Goal: Information Seeking & Learning: Learn about a topic

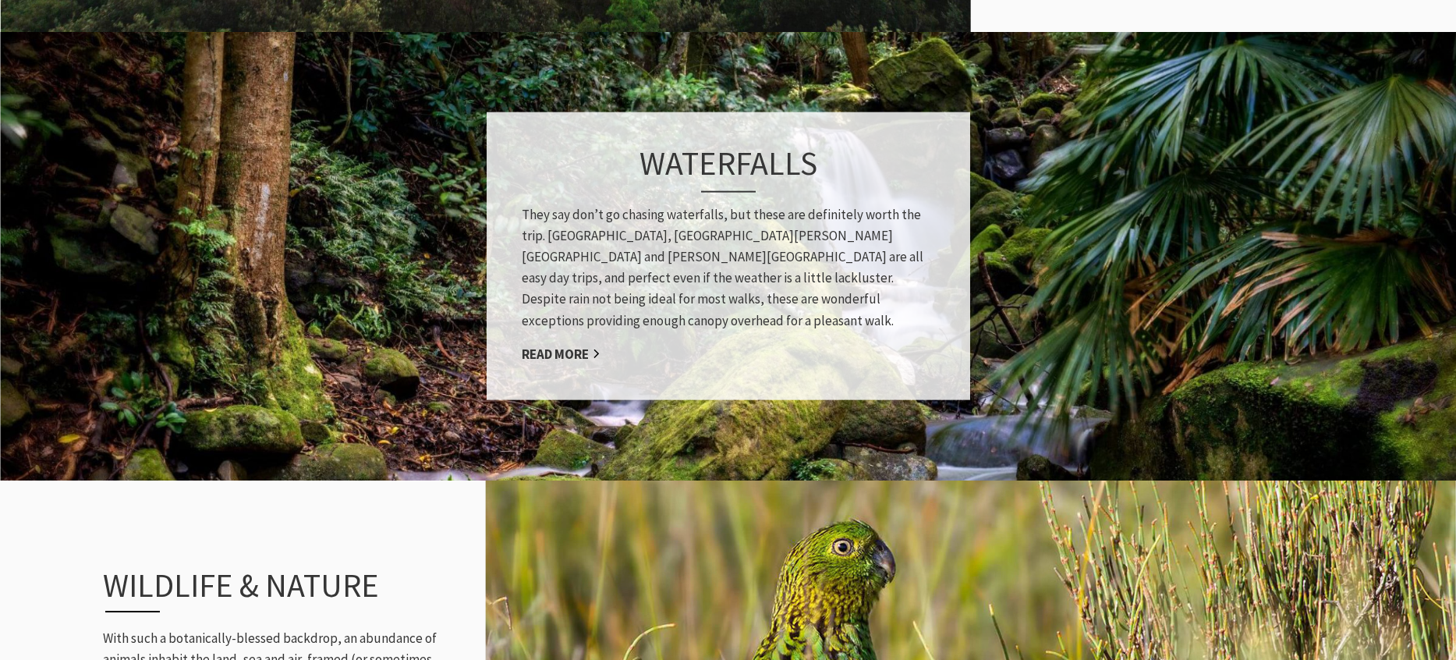
scroll to position [1278, 0]
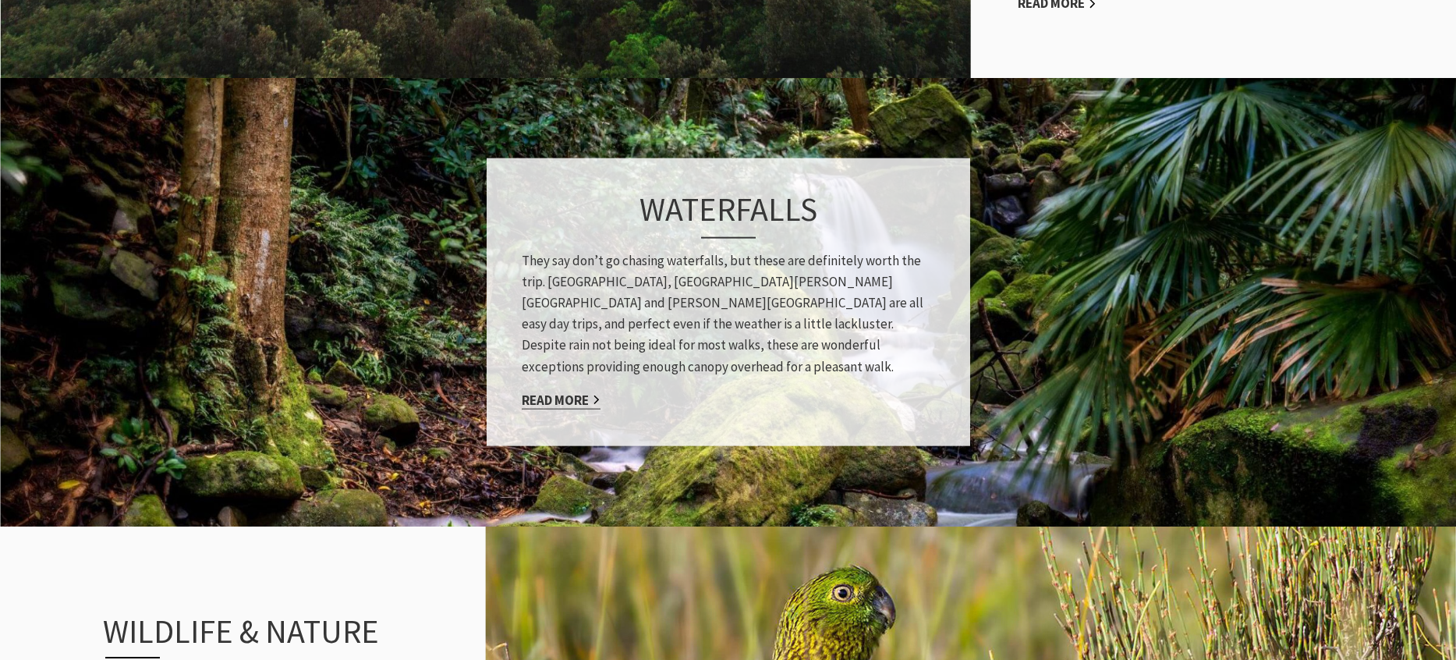
click at [553, 393] on link "Read More" at bounding box center [561, 400] width 79 height 18
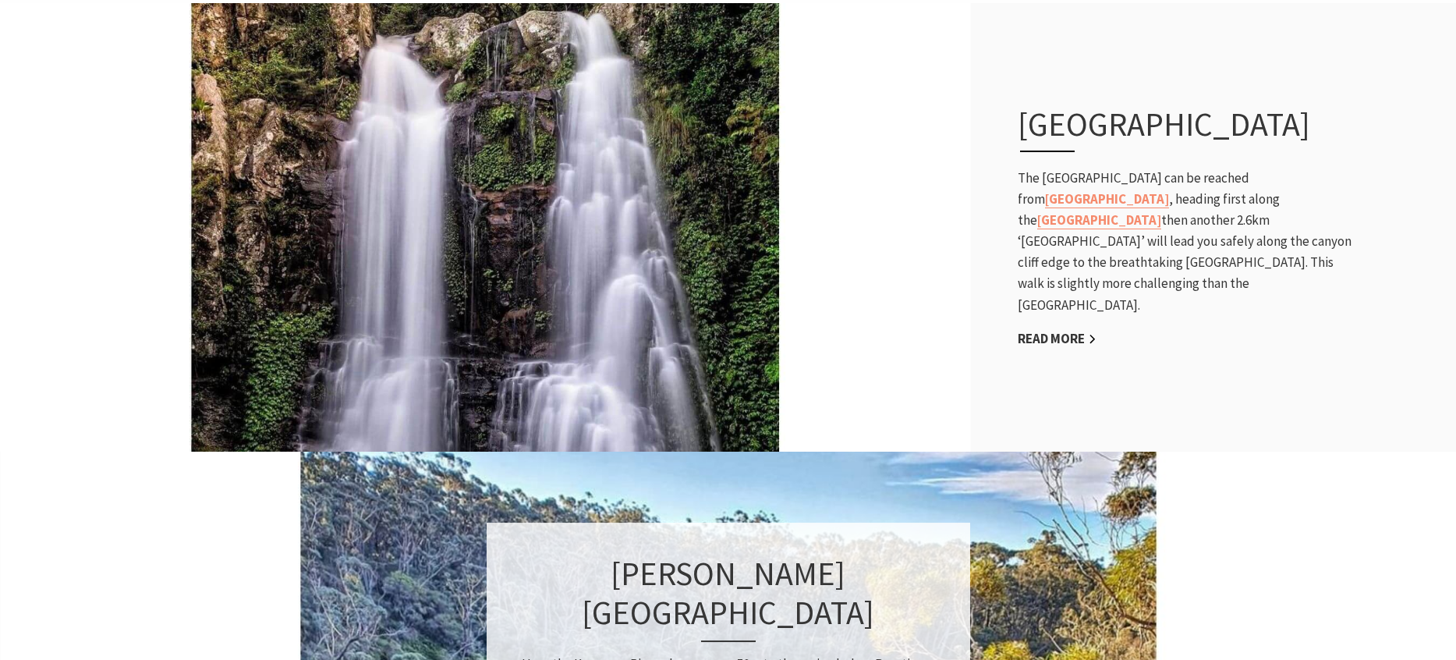
scroll to position [671, 0]
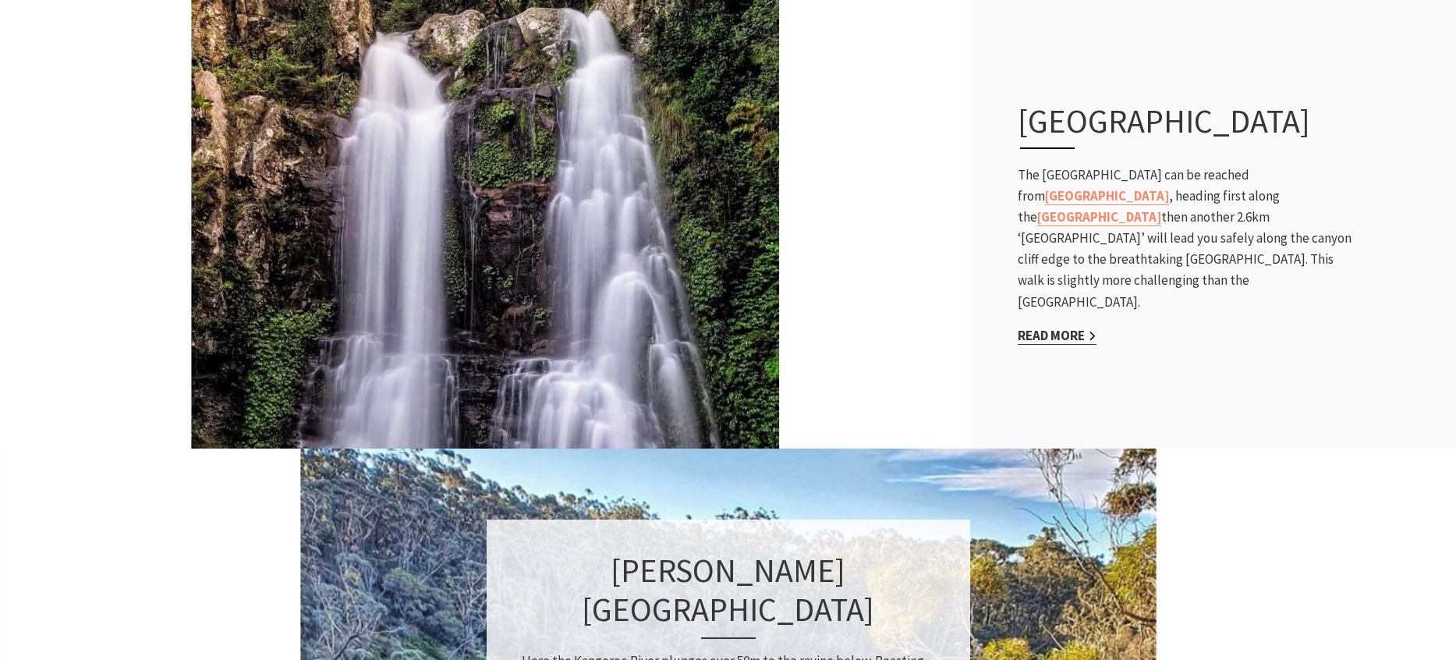
click at [1066, 327] on link "Read More" at bounding box center [1057, 336] width 79 height 18
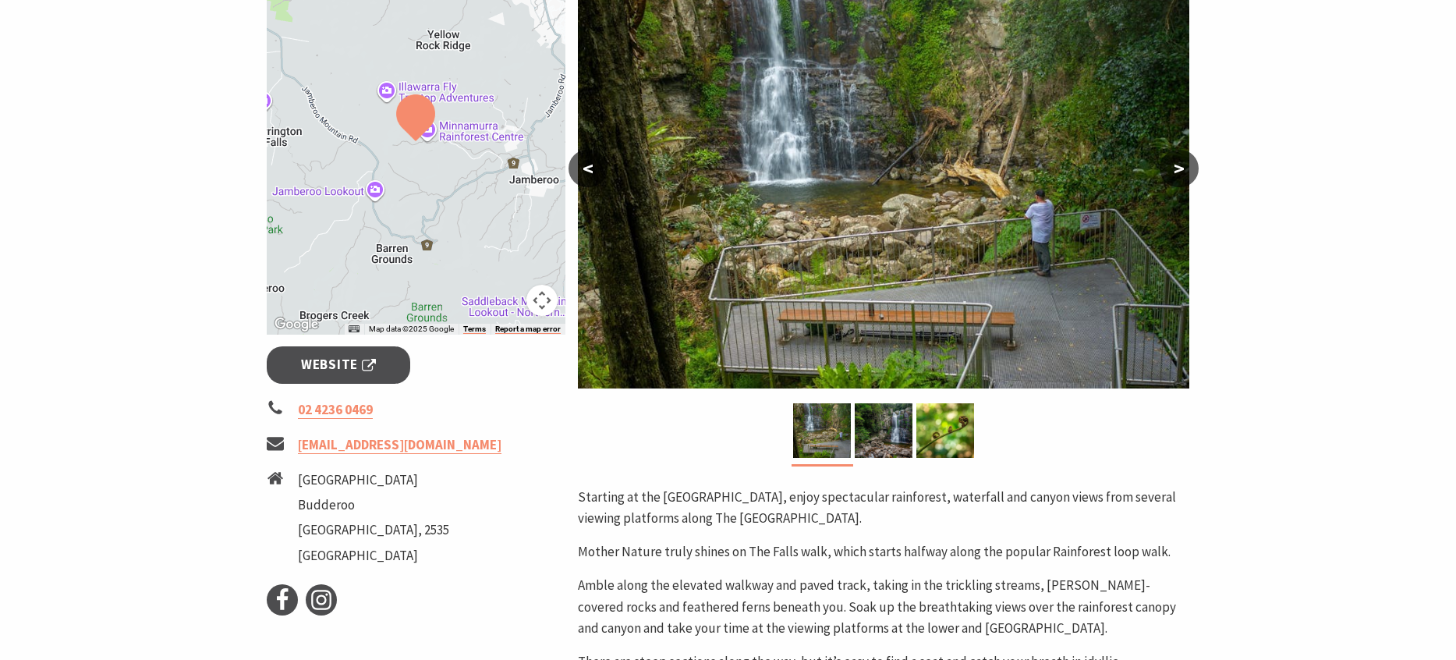
scroll to position [303, 0]
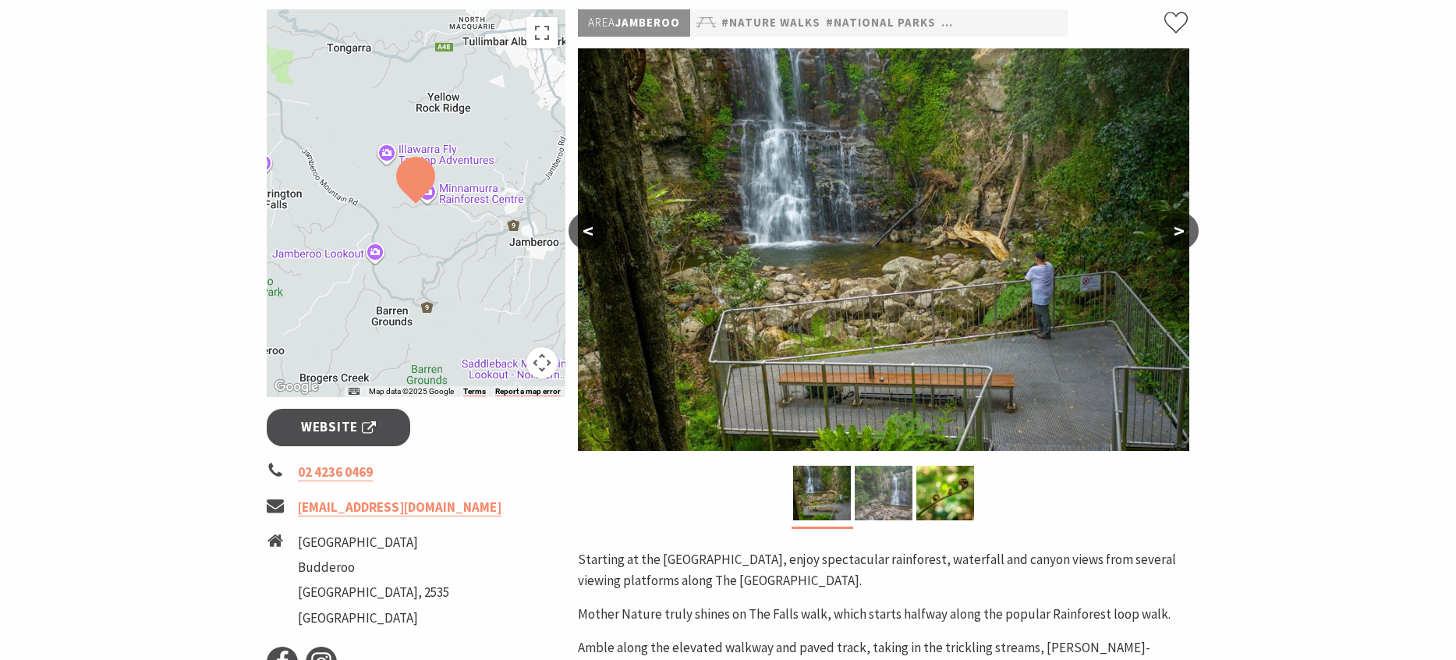
click at [871, 466] on img at bounding box center [884, 493] width 58 height 55
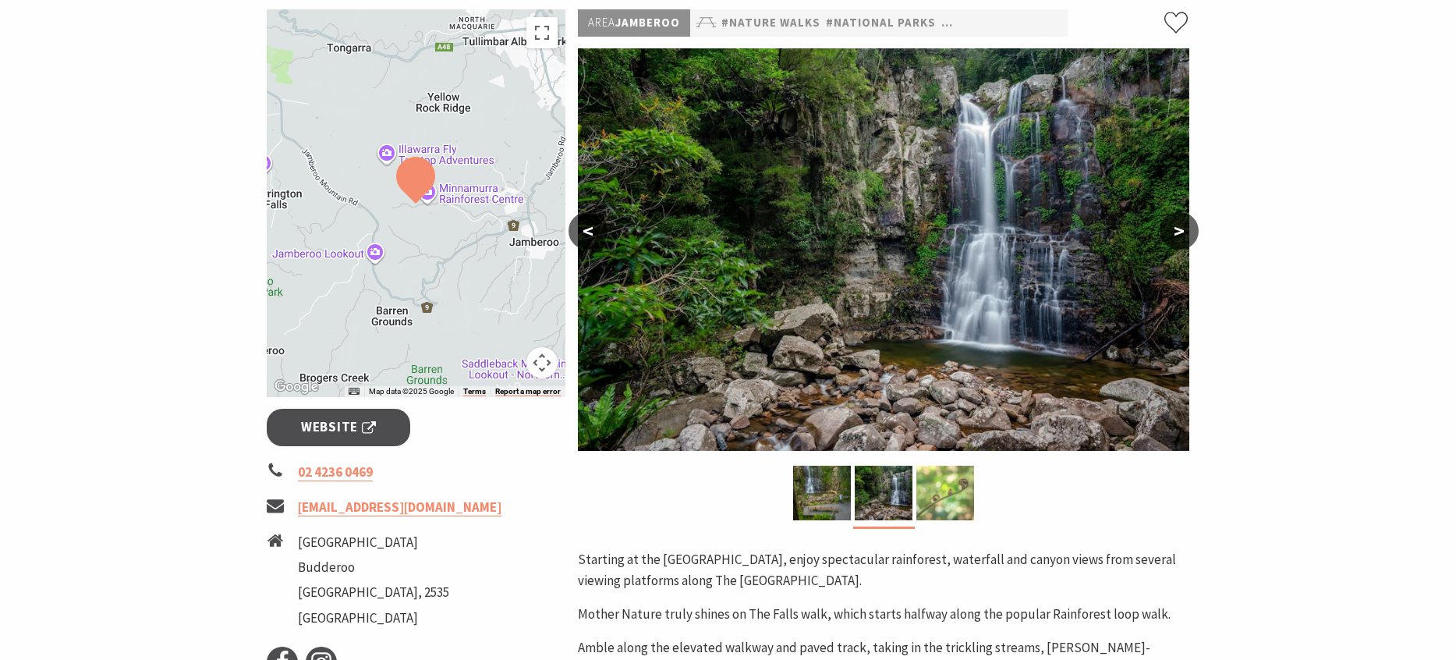
click at [935, 466] on img at bounding box center [946, 493] width 58 height 55
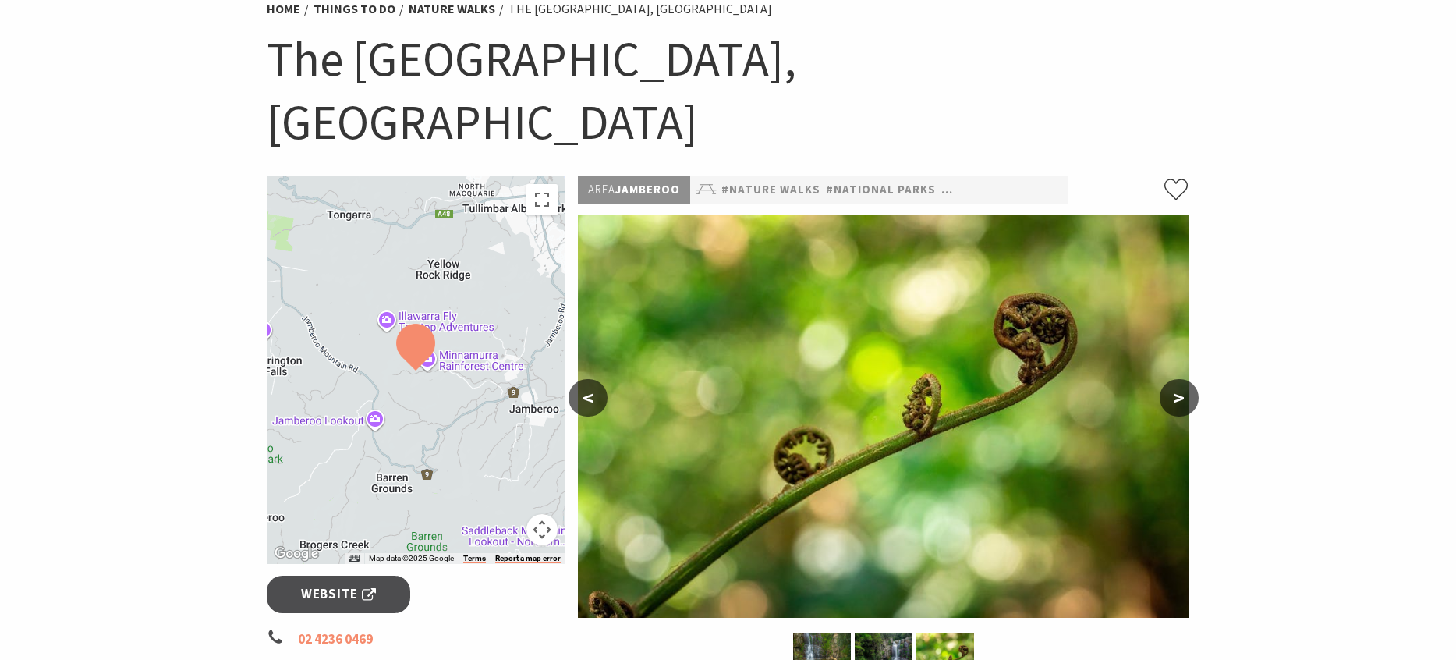
scroll to position [154, 0]
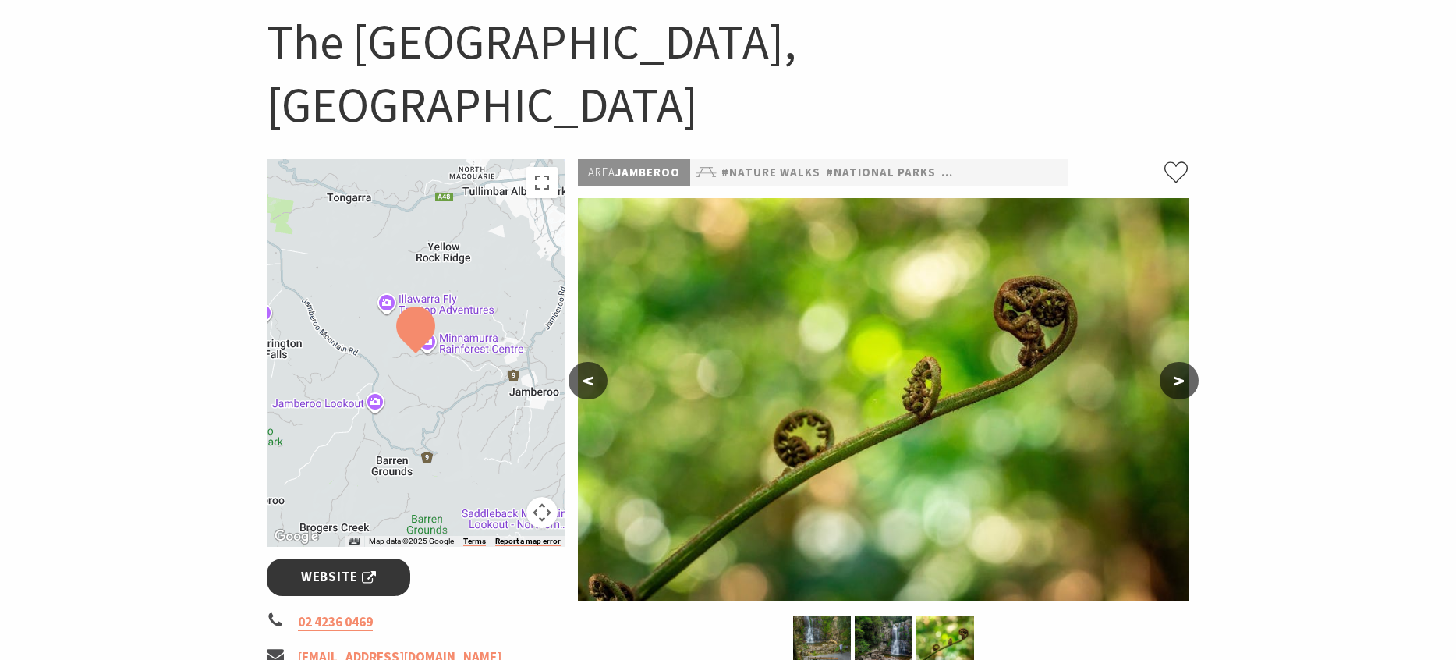
click at [320, 566] on span "Website" at bounding box center [338, 576] width 75 height 21
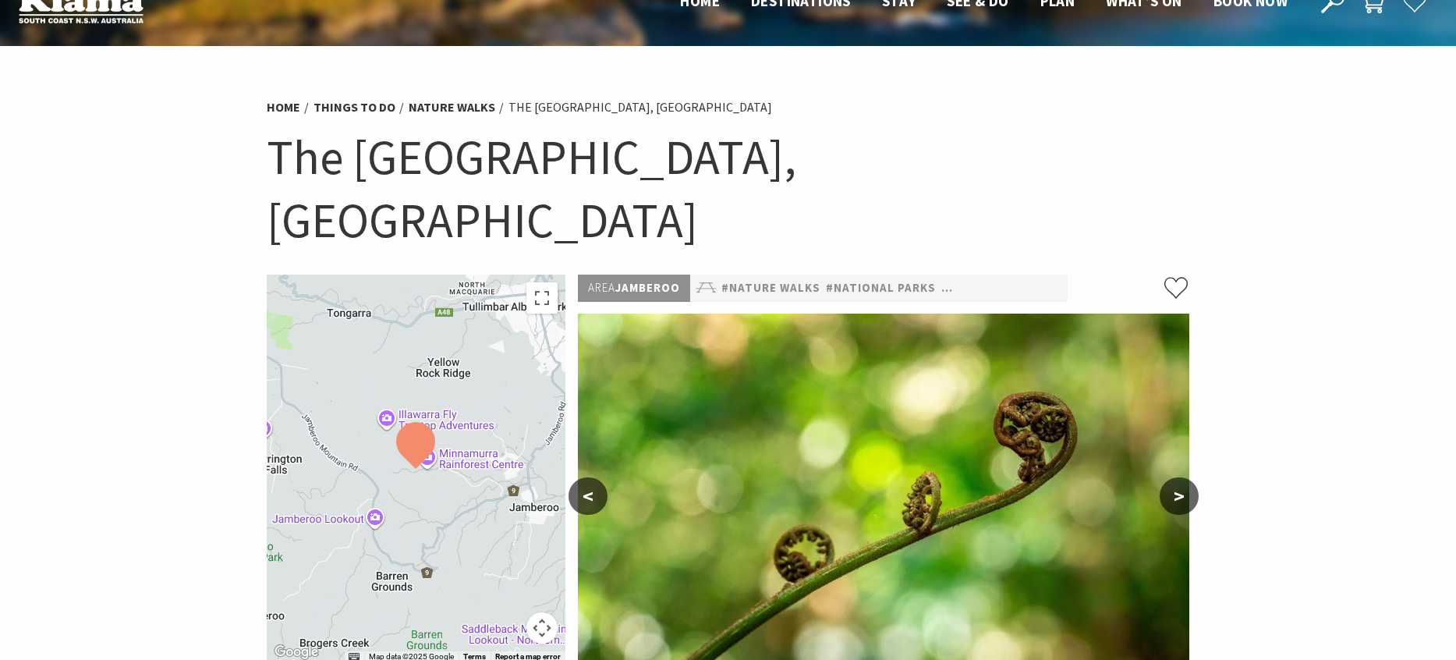
scroll to position [0, 0]
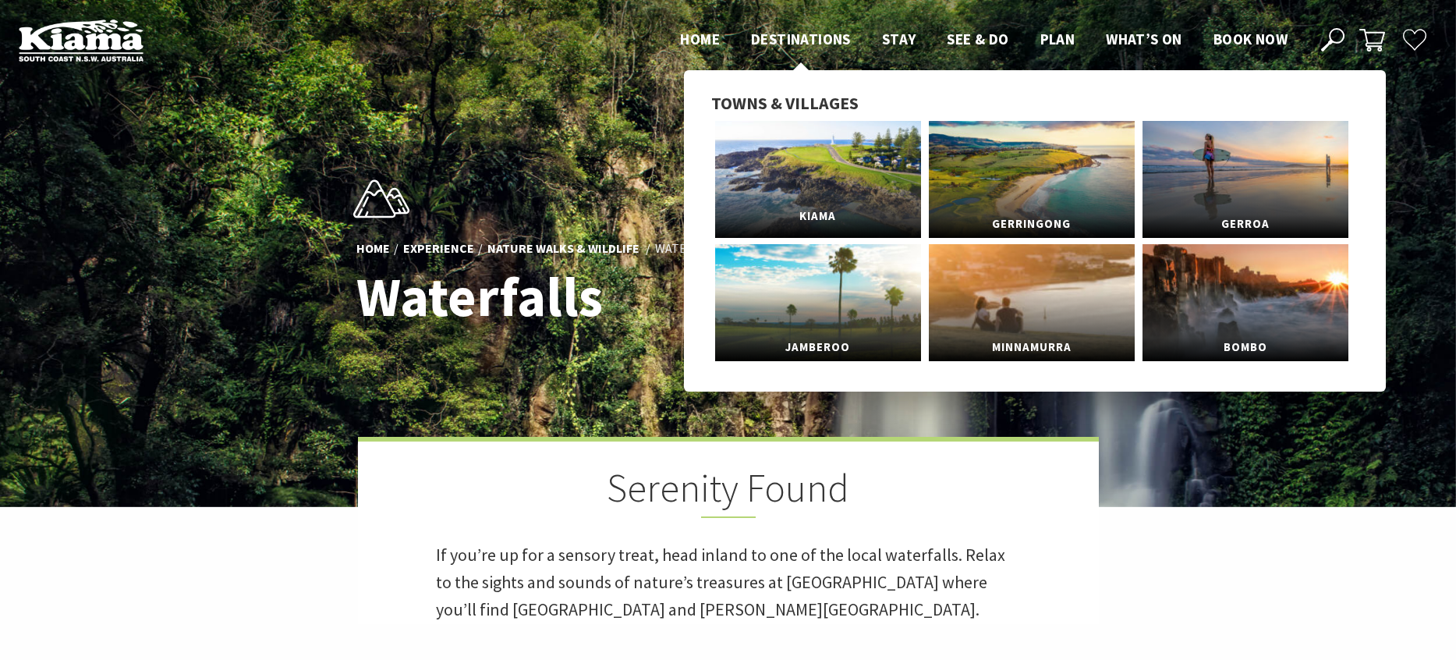
click at [810, 197] on link "Kiama" at bounding box center [818, 179] width 206 height 117
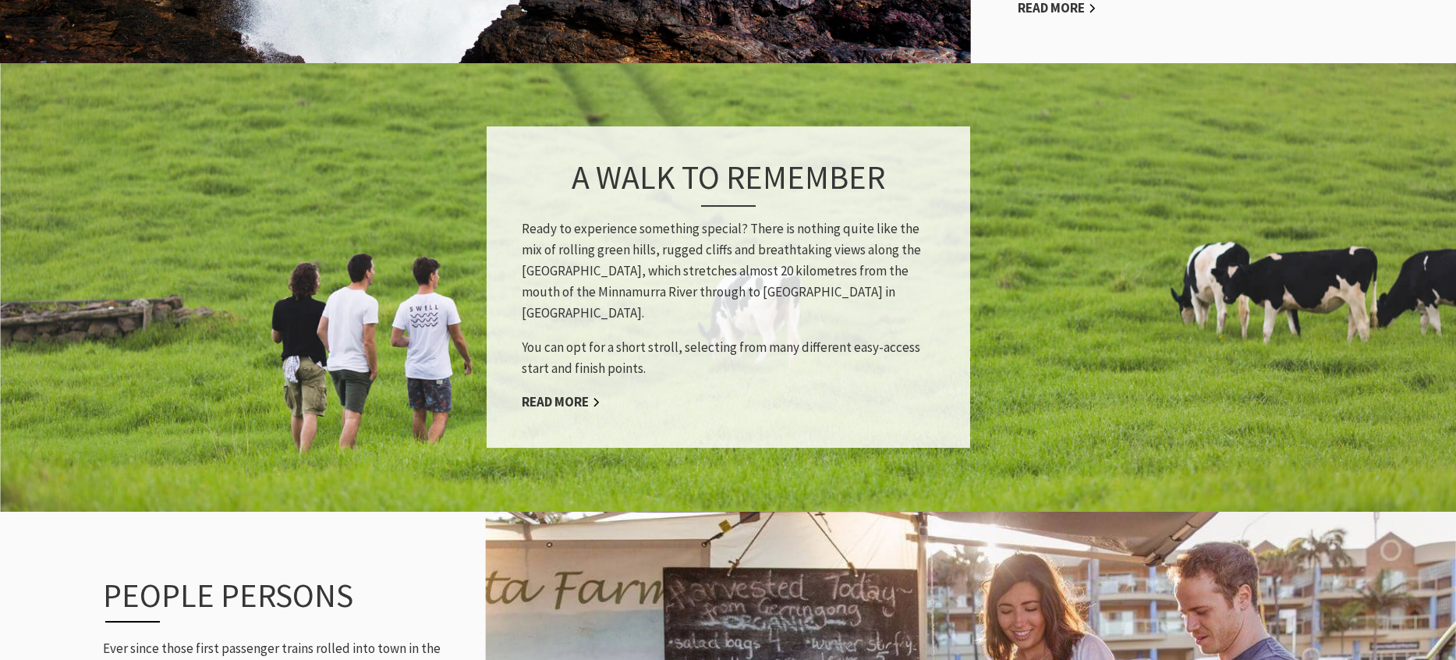
scroll to position [1406, 0]
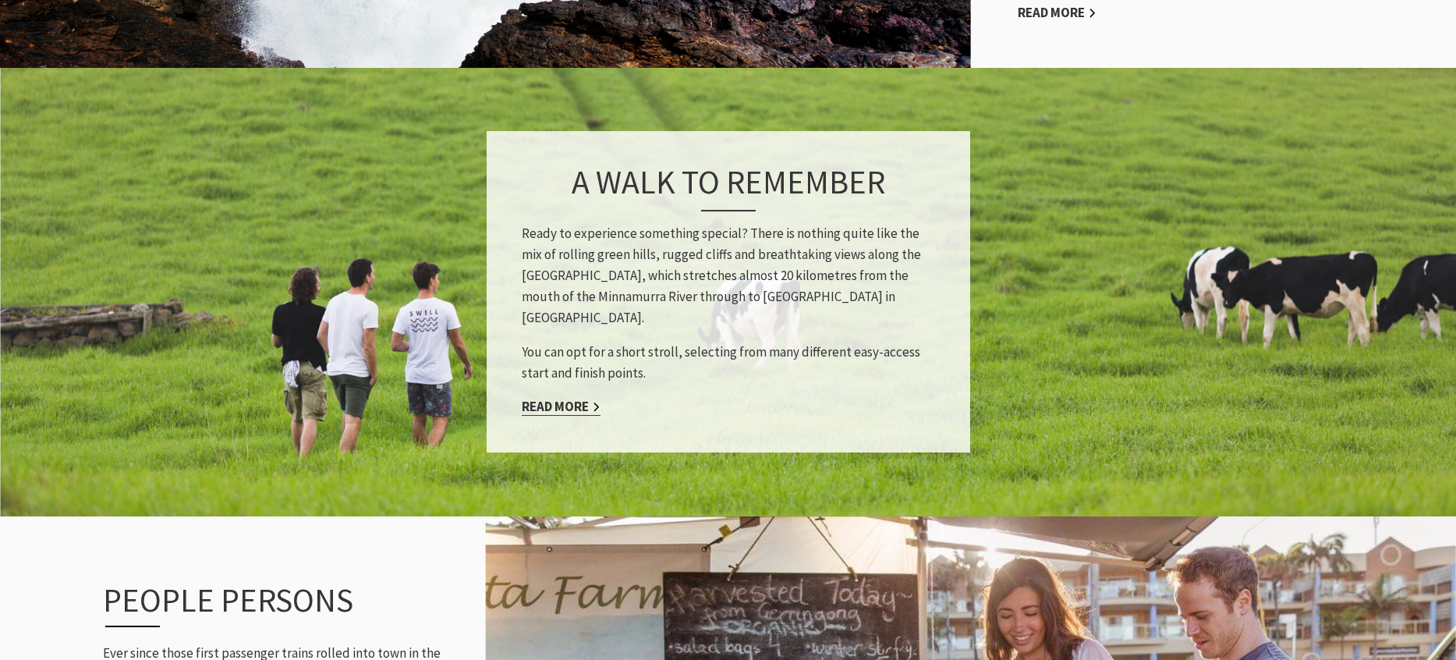
click at [568, 398] on link "Read More" at bounding box center [561, 407] width 79 height 18
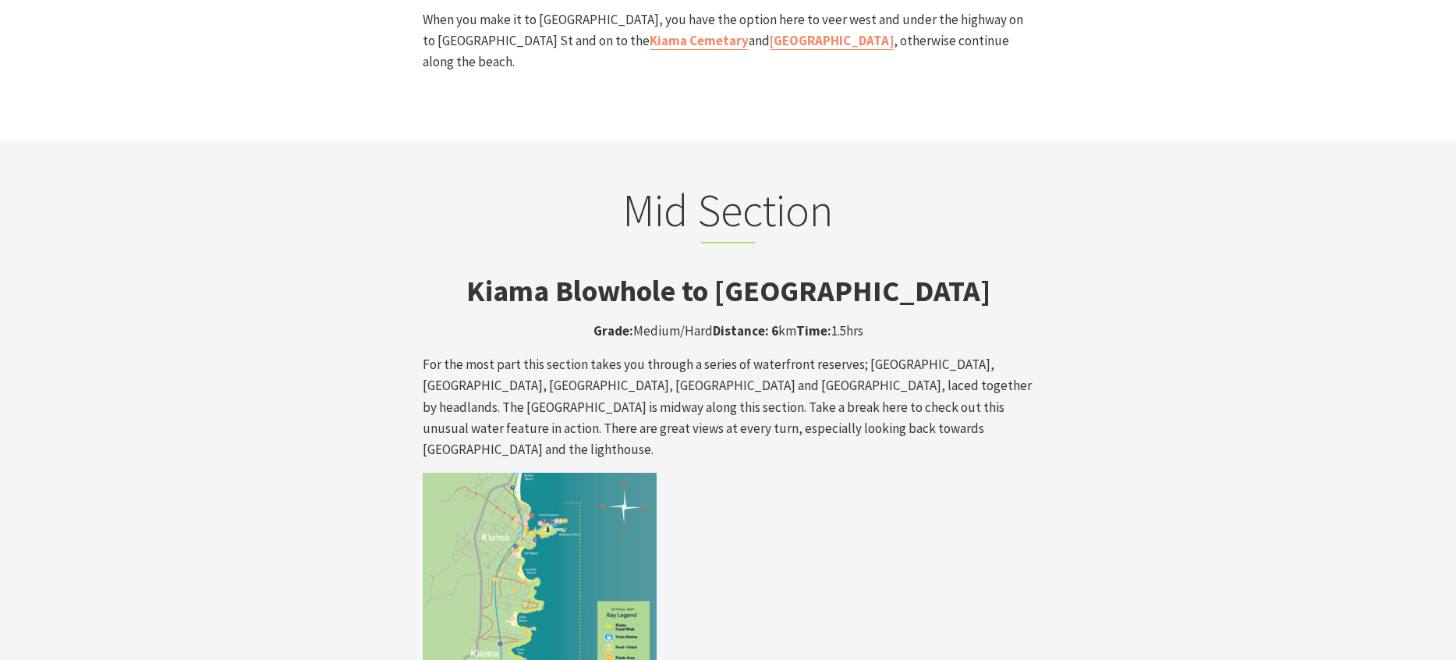
scroll to position [2533, 0]
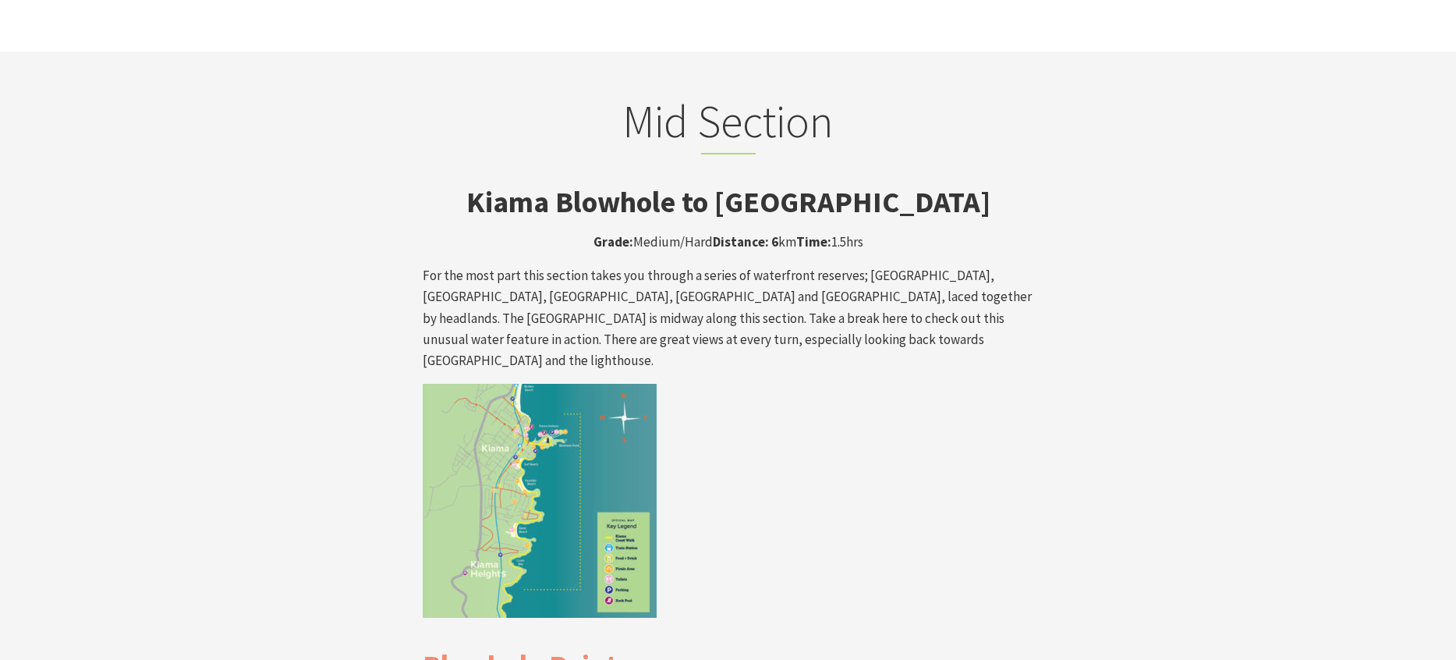
click at [562, 431] on img at bounding box center [540, 501] width 234 height 234
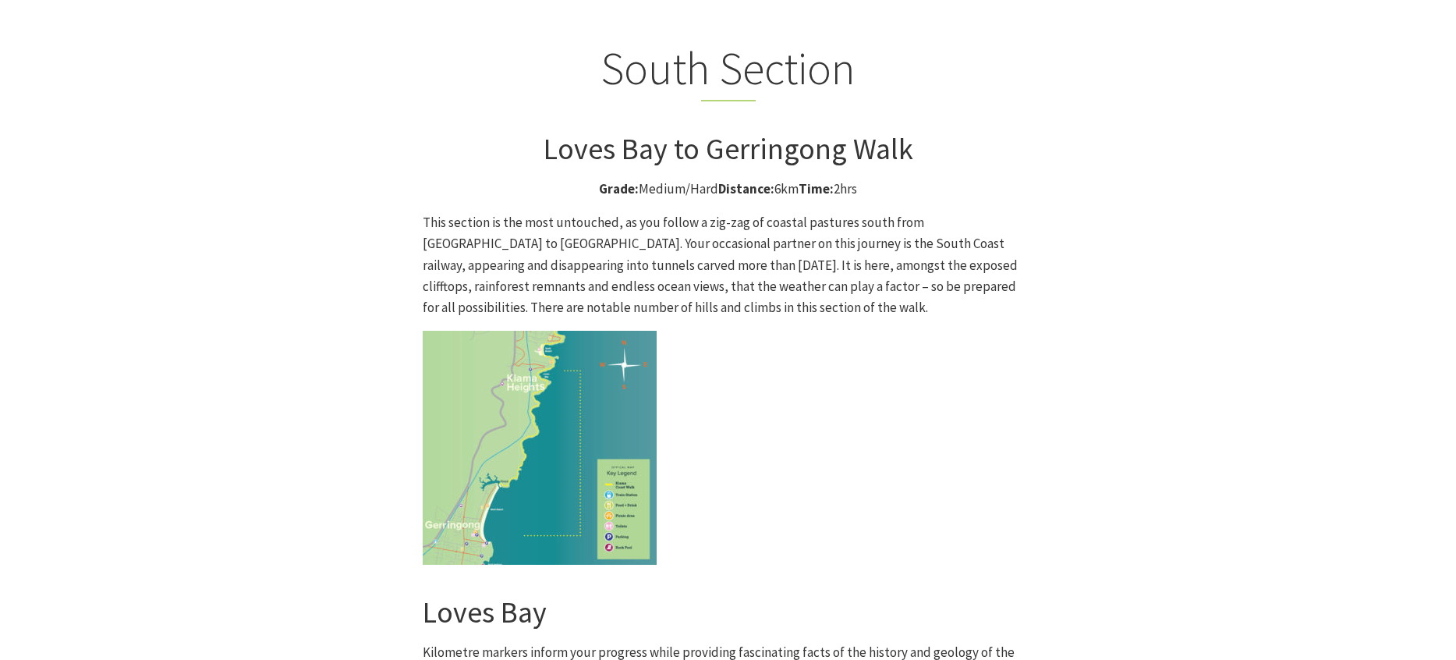
scroll to position [3646, 0]
